Goal: Information Seeking & Learning: Learn about a topic

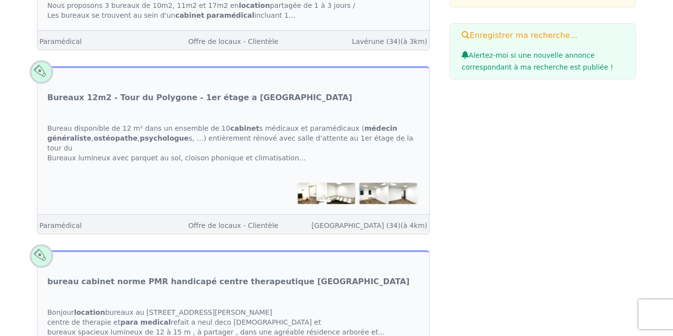
scroll to position [282, 0]
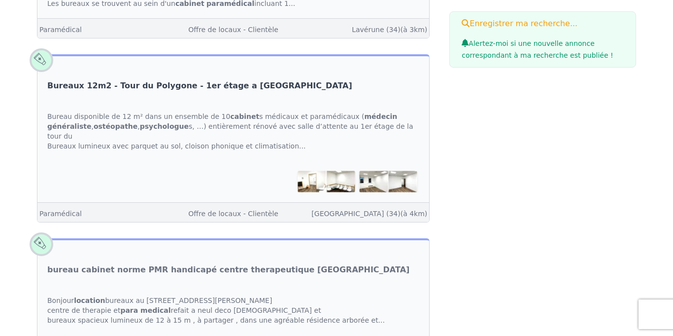
click at [162, 83] on link "Bureaux 12m2 - Tour du Polygone - 1er étage a [GEOGRAPHIC_DATA]" at bounding box center [199, 86] width 305 height 12
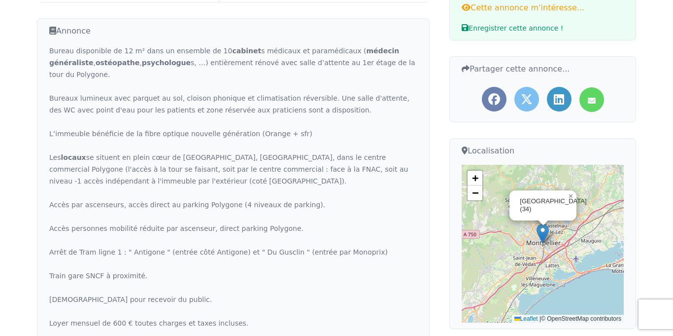
scroll to position [224, 0]
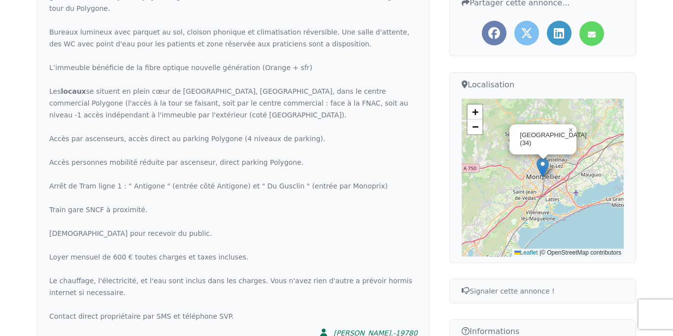
scroll to position [291, 0]
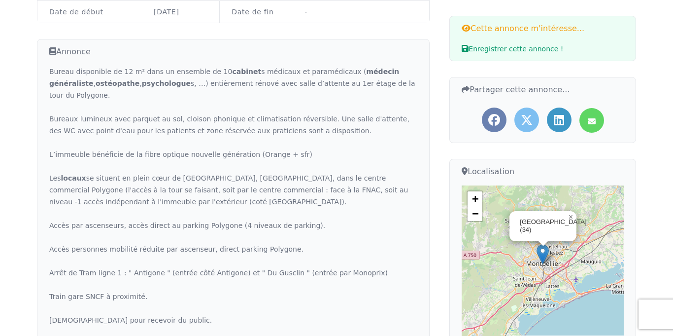
scroll to position [198, 0]
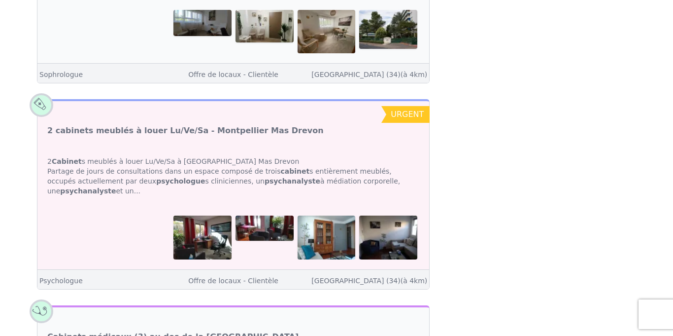
scroll to position [1458, 0]
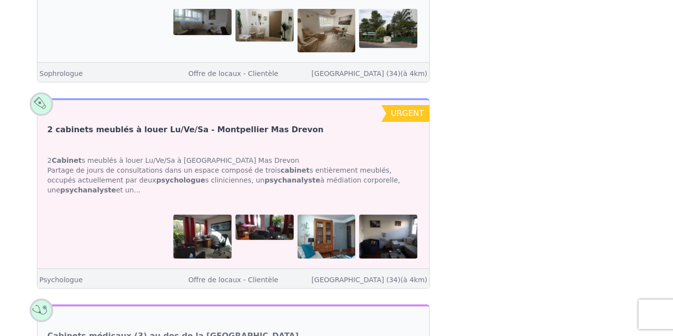
click at [98, 124] on link "2 cabinets meublés à louer Lu/Ve/Sa - Montpellier Mas Drevon" at bounding box center [185, 130] width 276 height 12
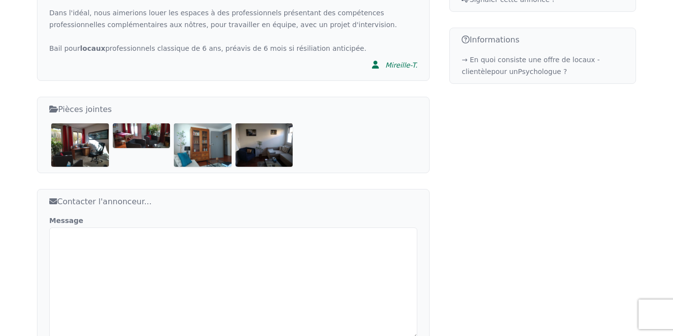
scroll to position [581, 0]
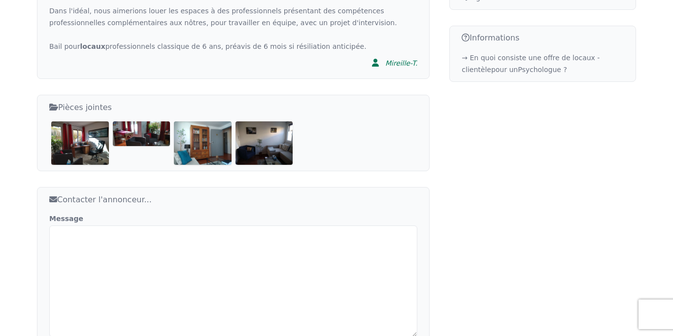
click at [85, 121] on img at bounding box center [80, 142] width 58 height 43
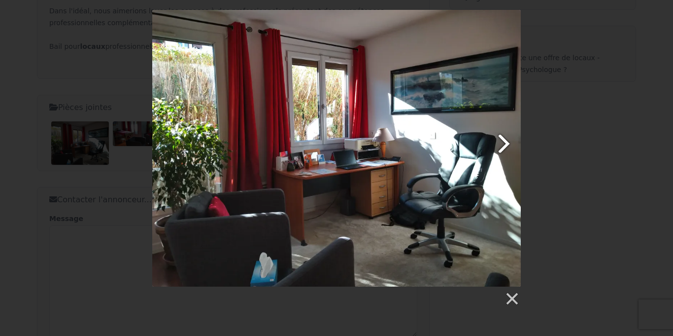
click at [501, 141] on link at bounding box center [403, 148] width 236 height 276
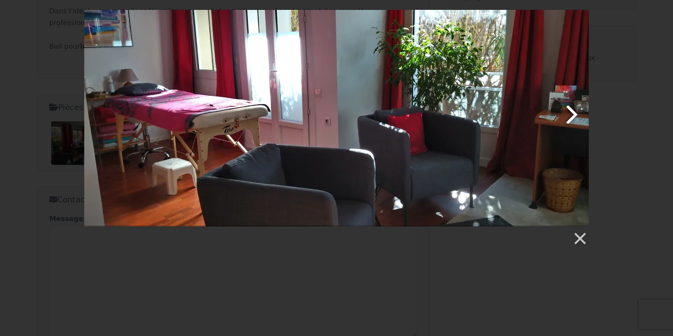
click at [573, 111] on link at bounding box center [427, 118] width 323 height 216
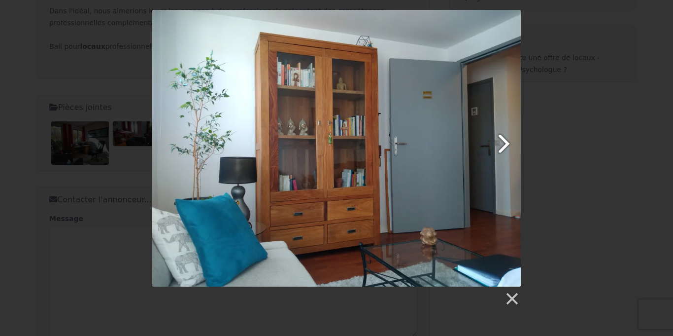
click at [503, 149] on link at bounding box center [403, 148] width 236 height 276
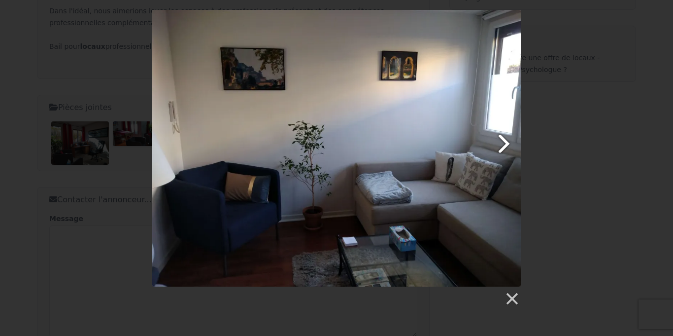
click at [503, 149] on link at bounding box center [403, 148] width 236 height 276
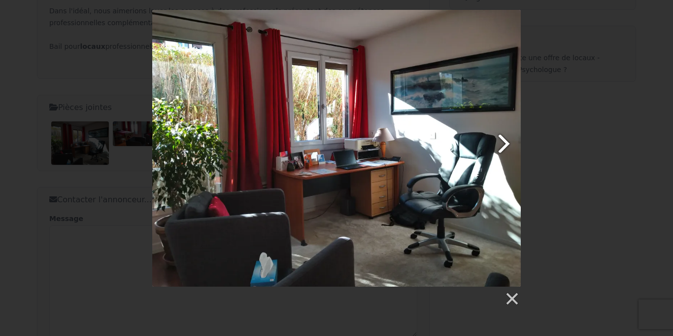
click at [503, 149] on link at bounding box center [403, 148] width 236 height 276
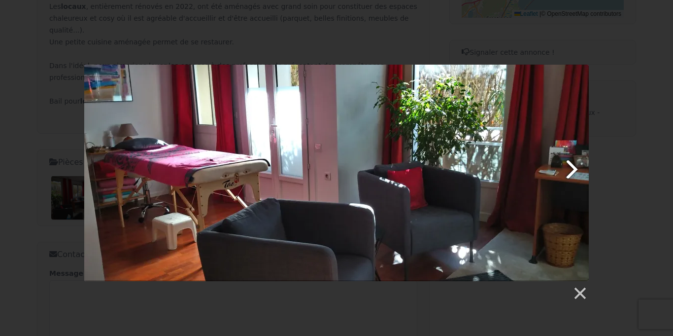
scroll to position [526, 0]
click at [651, 125] on div at bounding box center [336, 183] width 673 height 236
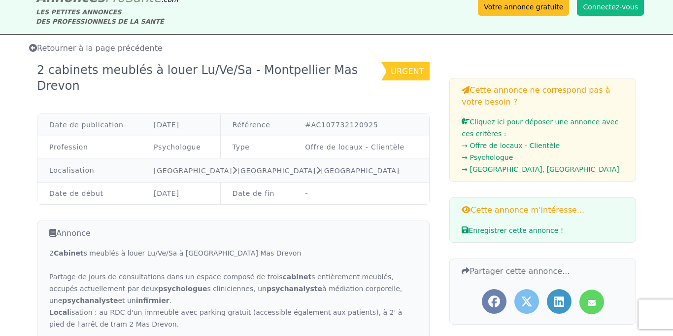
scroll to position [0, 0]
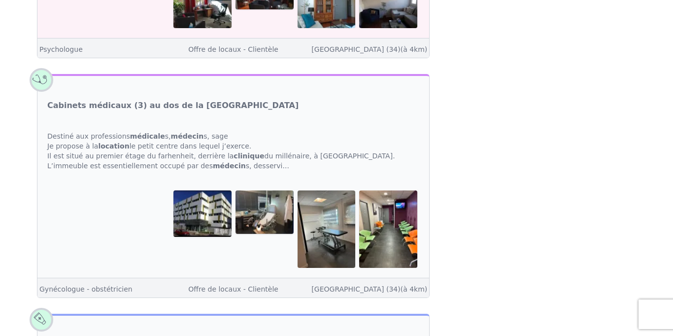
scroll to position [1689, 0]
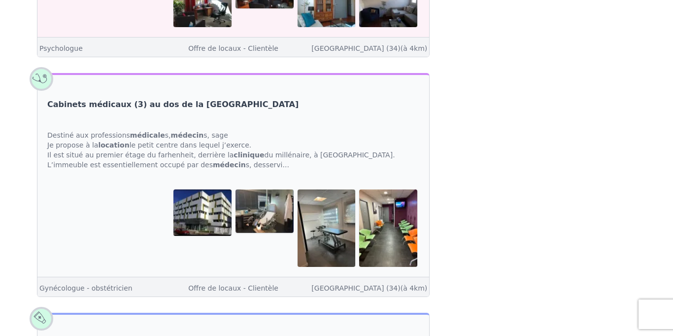
click at [202, 99] on link "Cabinets médicaux (3) au dos de la clinique du millénaire Odysseum" at bounding box center [172, 105] width 251 height 12
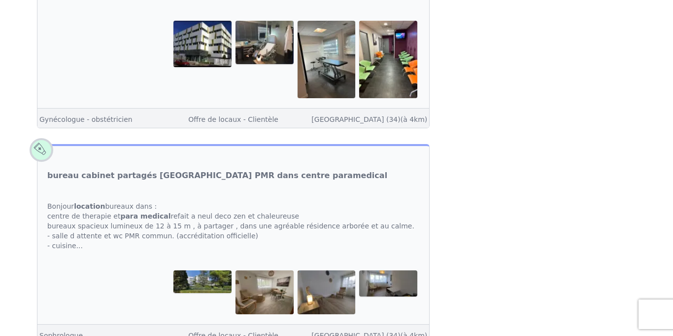
scroll to position [1858, 0]
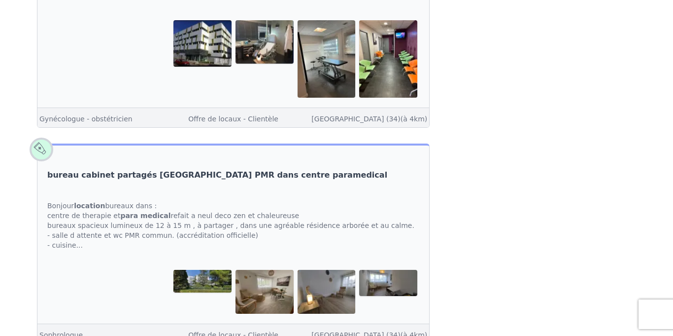
click at [80, 169] on link "bureau cabinet partagés [GEOGRAPHIC_DATA] PMR dans centre paramedical" at bounding box center [217, 175] width 340 height 12
